Goal: Information Seeking & Learning: Learn about a topic

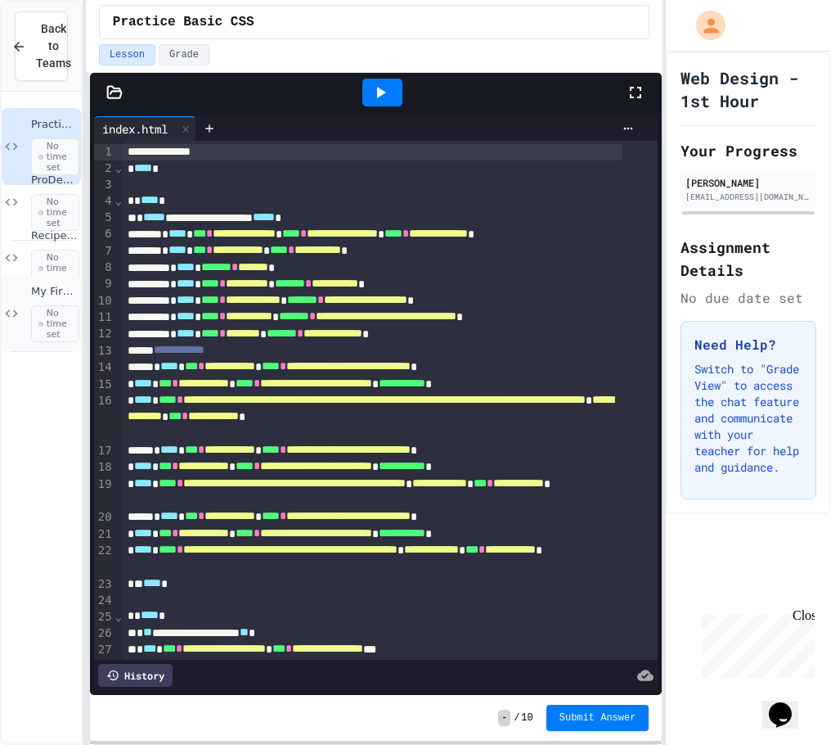
click at [34, 322] on span "No time set" at bounding box center [55, 324] width 48 height 38
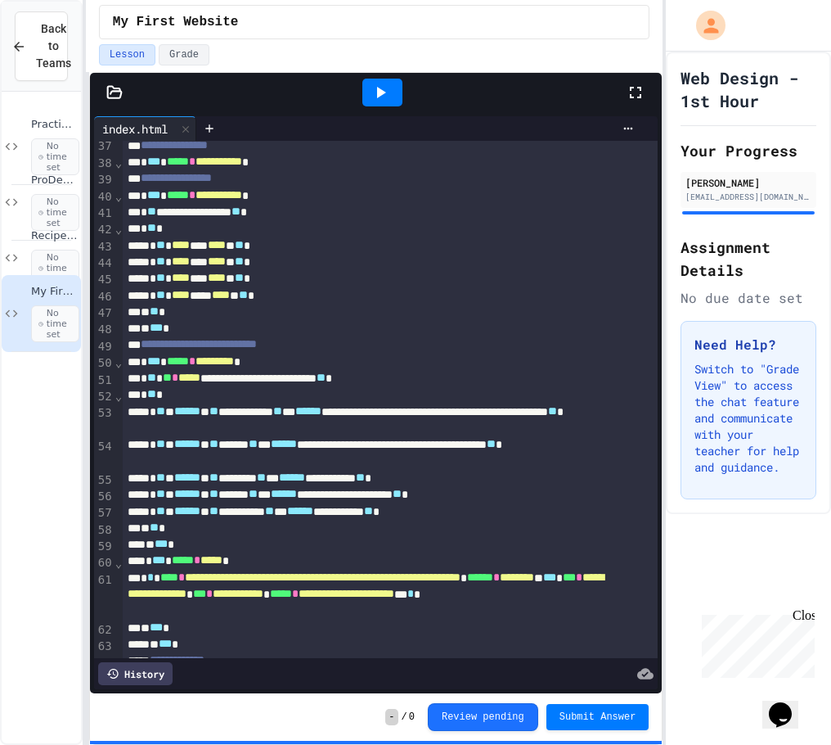
scroll to position [944, 0]
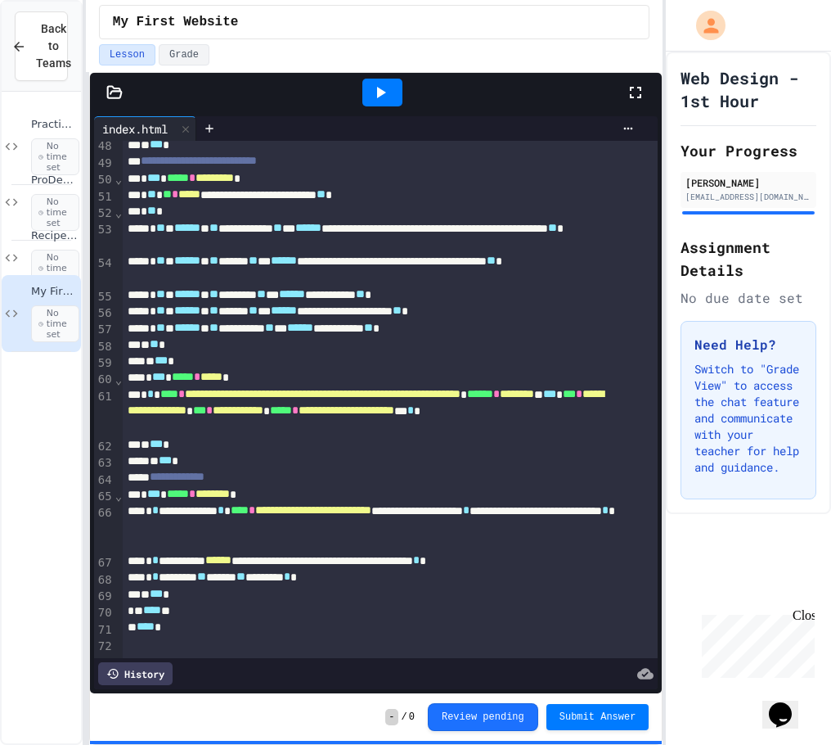
click at [110, 92] on icon at bounding box center [114, 92] width 16 height 16
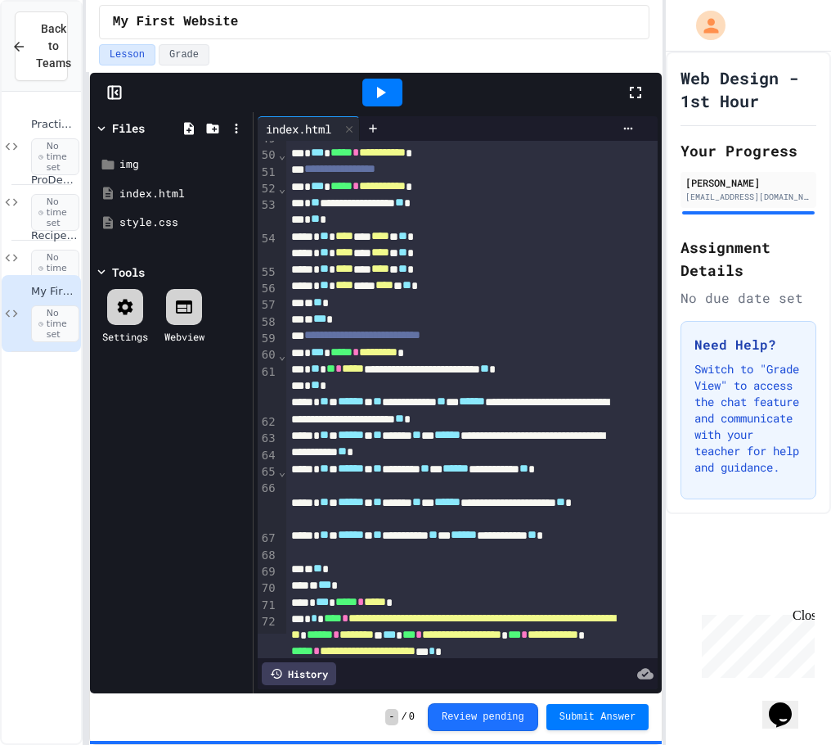
scroll to position [1143, 0]
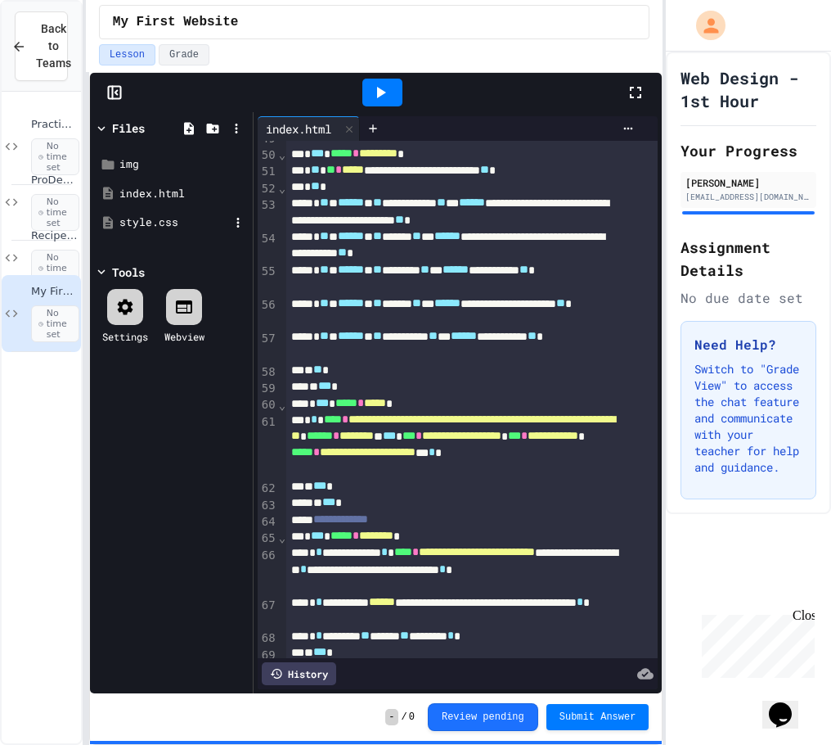
click at [160, 210] on div "style.css" at bounding box center [171, 222] width 155 height 29
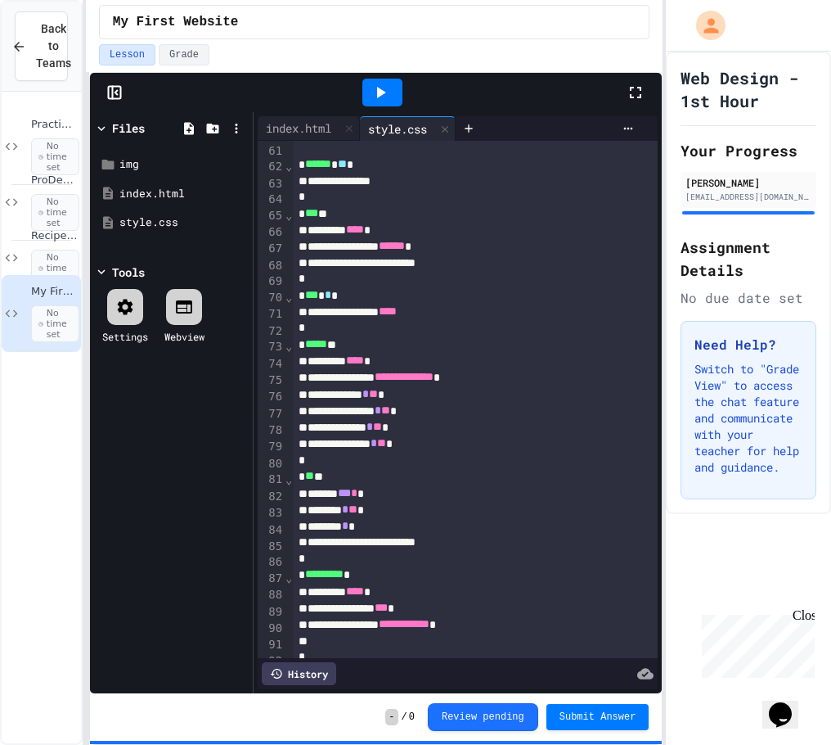
scroll to position [1153, 0]
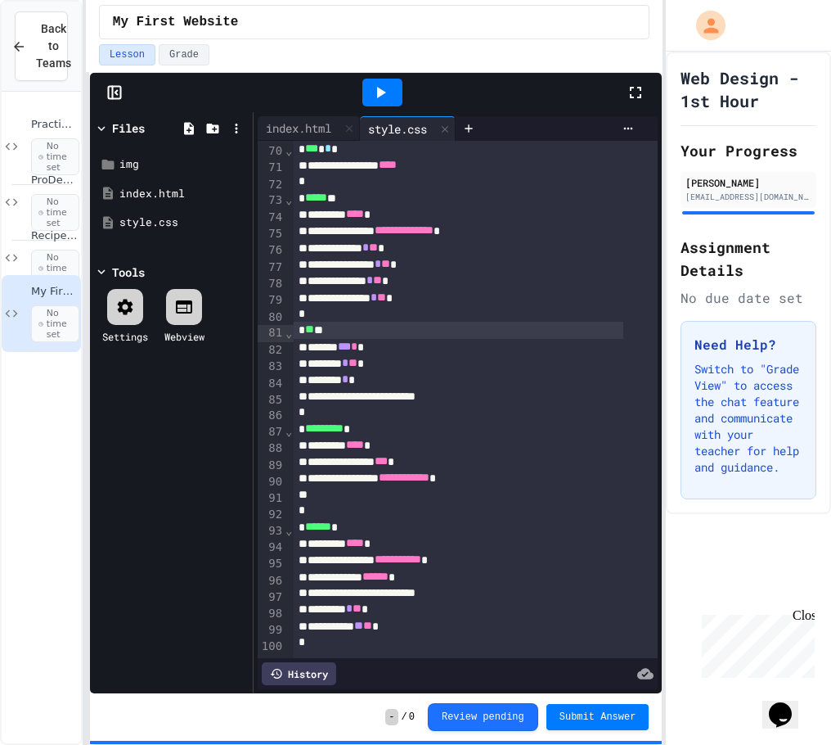
click at [316, 322] on div "* ** *" at bounding box center [459, 330] width 331 height 16
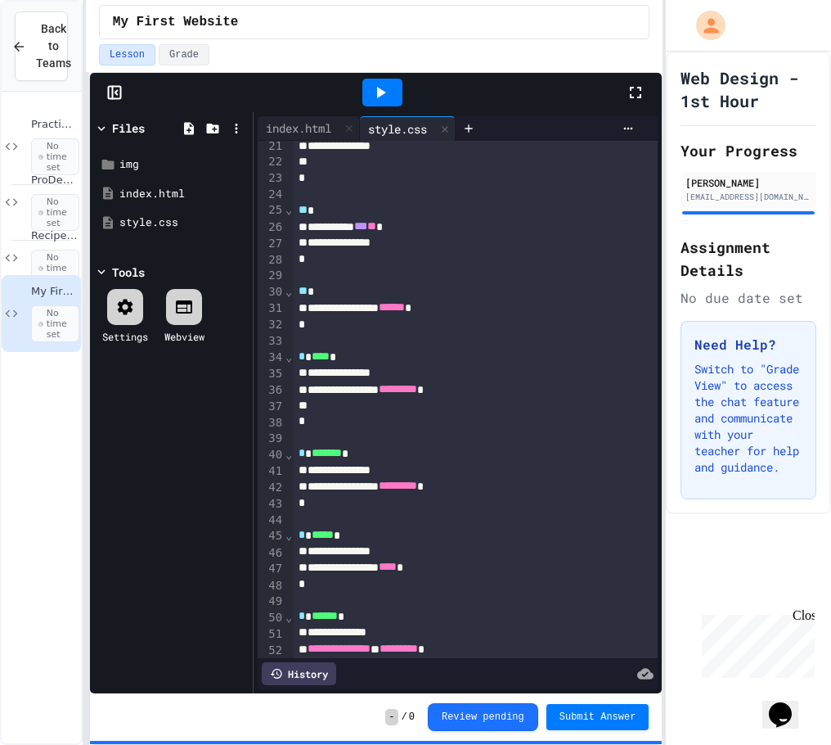
scroll to position [89, 0]
